Goal: Obtain resource: Download file/media

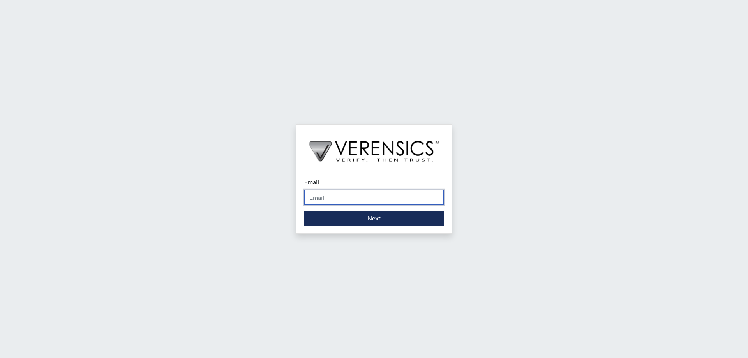
click at [344, 198] on input "Email" at bounding box center [374, 197] width 140 height 15
type input "[EMAIL_ADDRESS][DOMAIN_NAME]"
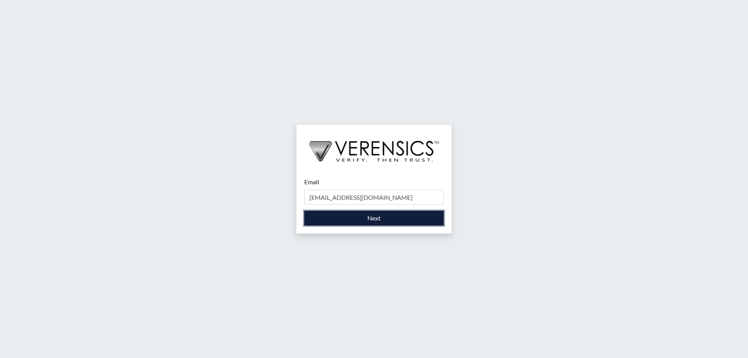
click at [395, 216] on button "Next" at bounding box center [374, 218] width 140 height 15
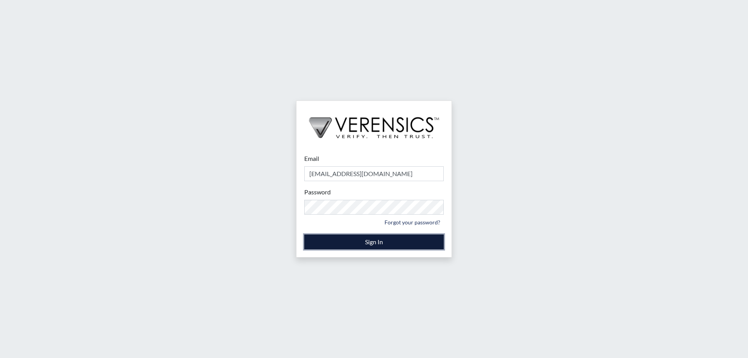
click at [392, 238] on button "Sign In" at bounding box center [374, 242] width 140 height 15
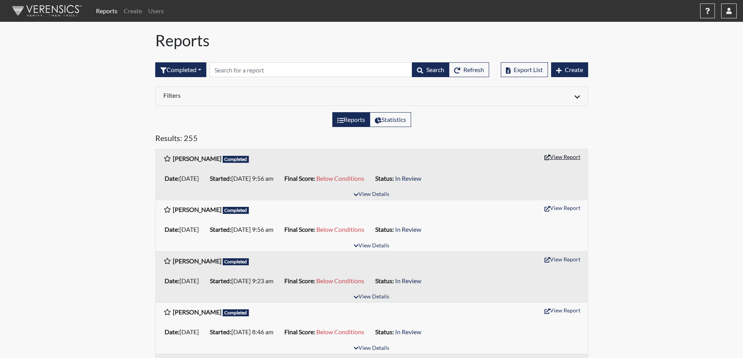
click at [564, 156] on button "View Report" at bounding box center [562, 157] width 43 height 12
click at [569, 209] on button "View Report" at bounding box center [562, 208] width 43 height 12
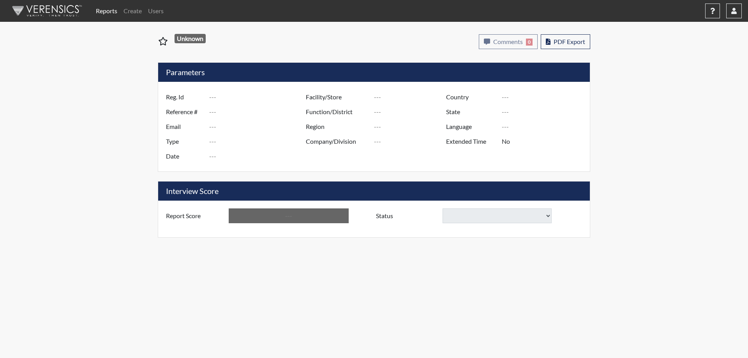
type input "[PERSON_NAME]"
type input "51070"
type input "---"
type input "Corrections Pre-Employment"
type input "Sep 3, 2025"
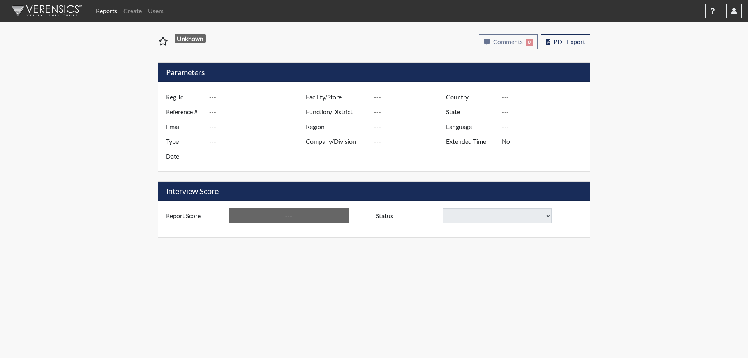
type input "[GEOGRAPHIC_DATA]"
type input "[US_STATE]"
type input "English"
type input "Yes"
type input "Below Conditions"
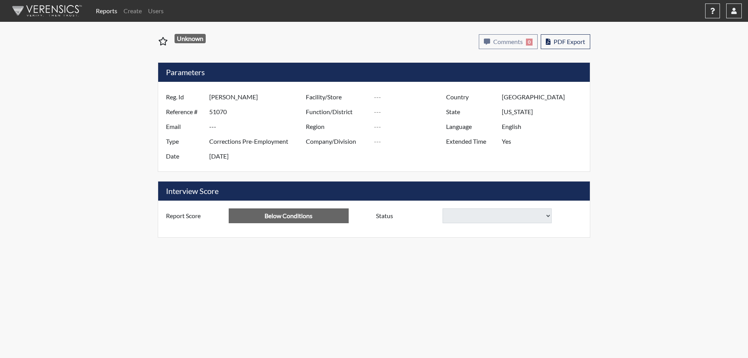
select select
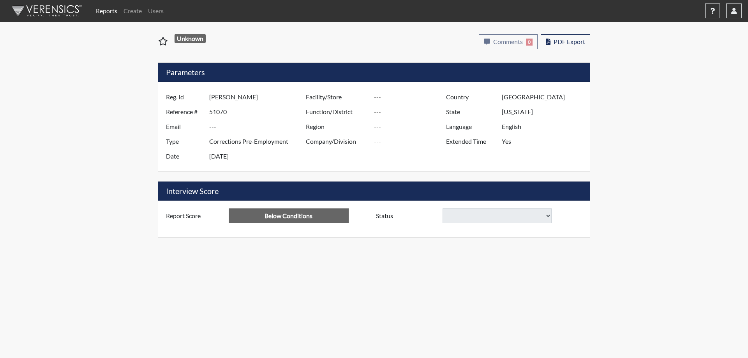
select select
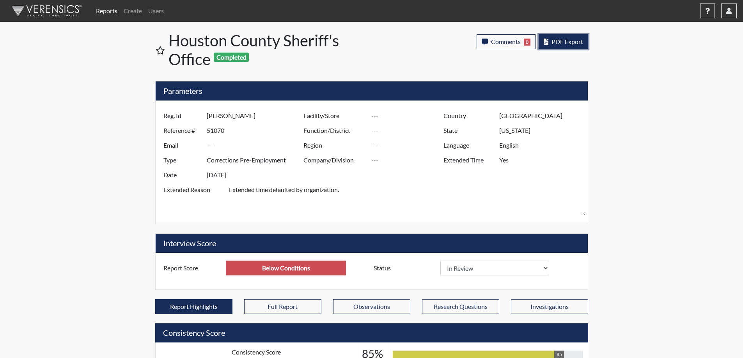
click at [568, 47] on button "PDF Export" at bounding box center [563, 41] width 50 height 15
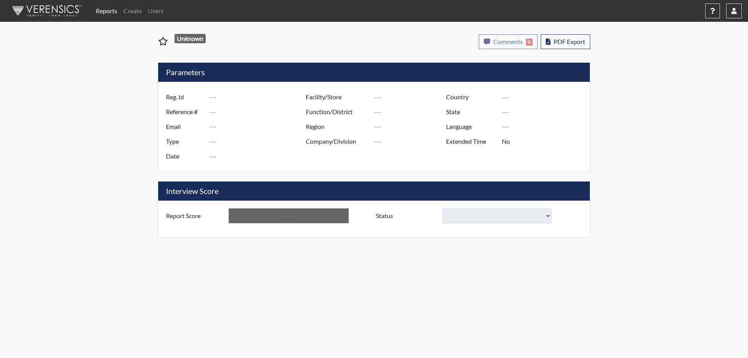
type input "[PERSON_NAME]"
type input "51069"
type input "---"
type input "Corrections Pre-Employment"
type input "Sep 3, 2025"
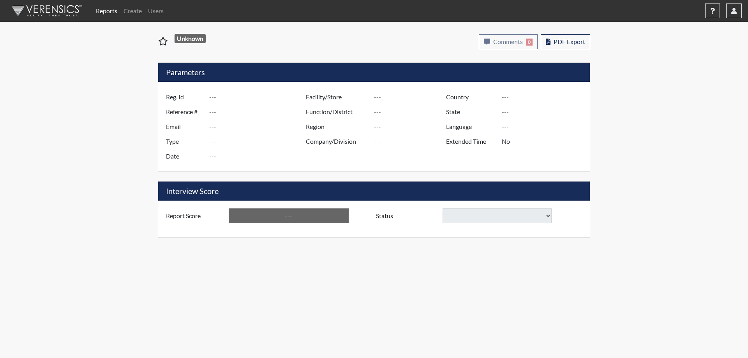
type input "[GEOGRAPHIC_DATA]"
type input "[US_STATE]"
type input "English"
type input "Yes"
type input "Below Conditions"
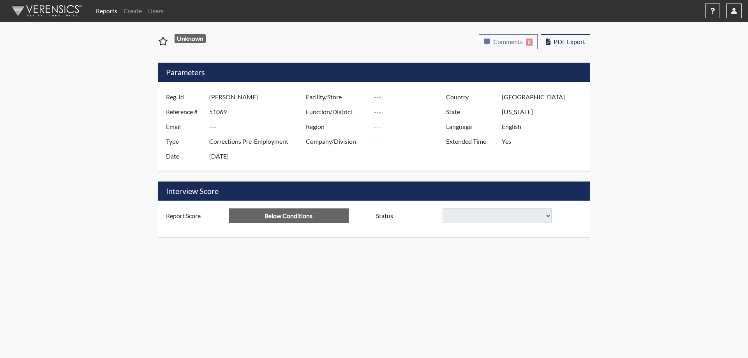
select select
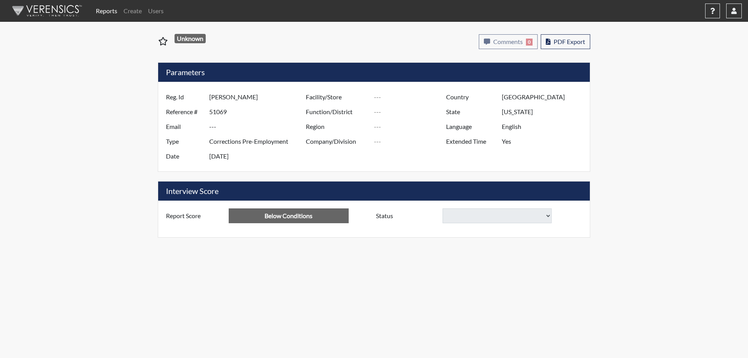
select select
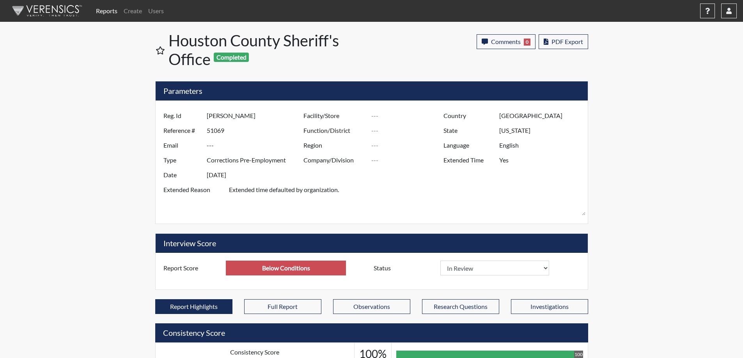
scroll to position [129, 324]
click at [559, 39] on span "PDF Export" at bounding box center [567, 41] width 32 height 7
